Goal: Transaction & Acquisition: Download file/media

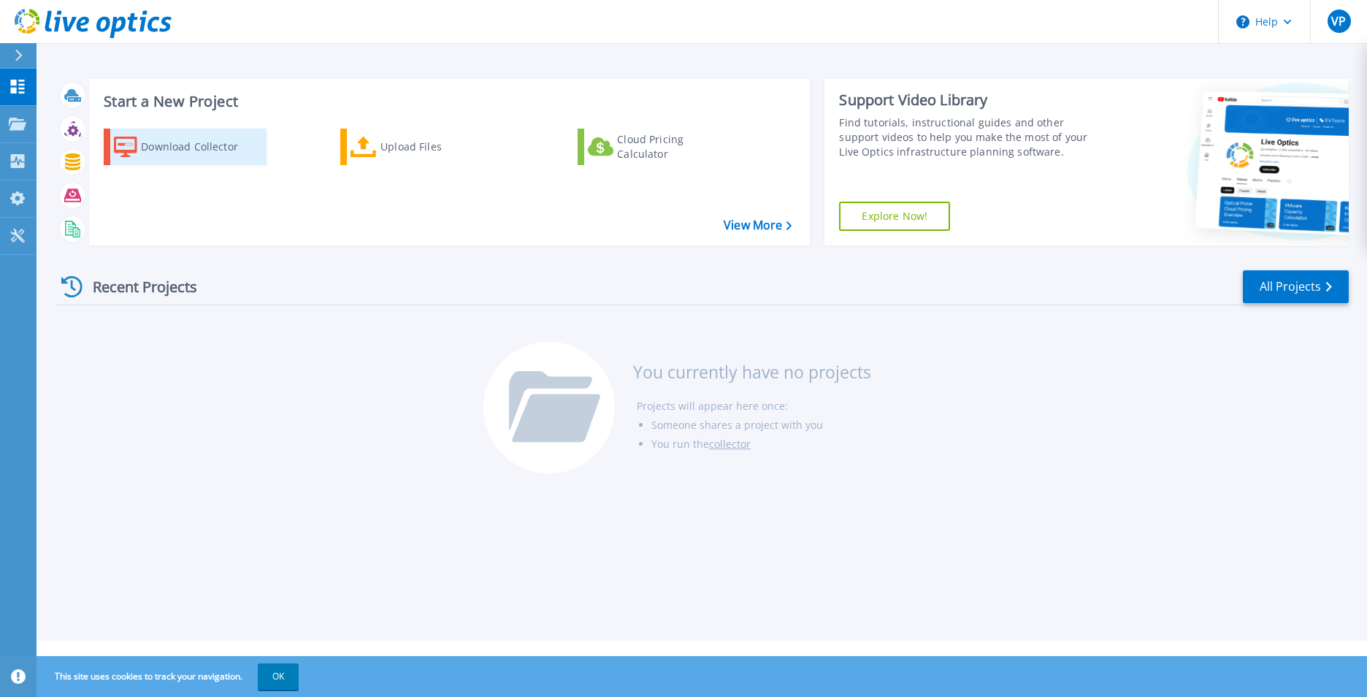
click at [156, 150] on div "Download Collector" at bounding box center [199, 146] width 117 height 29
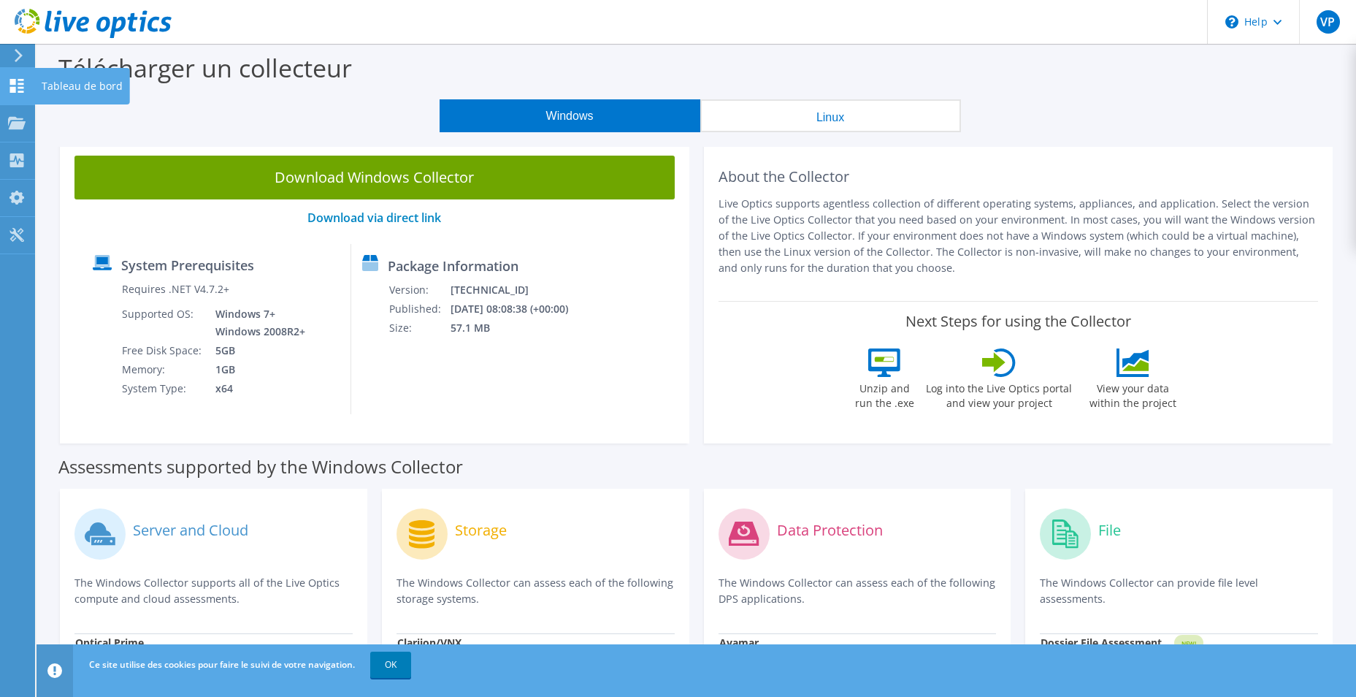
click at [18, 86] on icon at bounding box center [17, 86] width 18 height 14
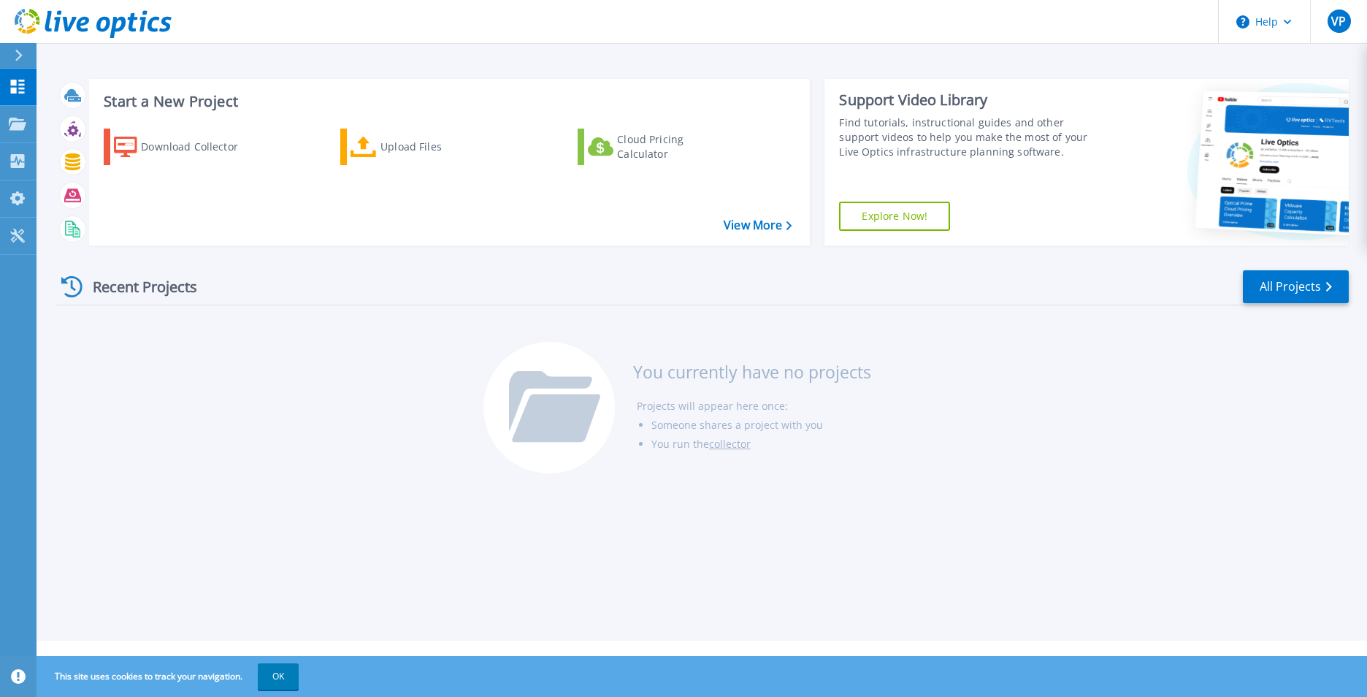
click at [906, 216] on link "Explore Now!" at bounding box center [894, 216] width 111 height 29
